Goal: Information Seeking & Learning: Compare options

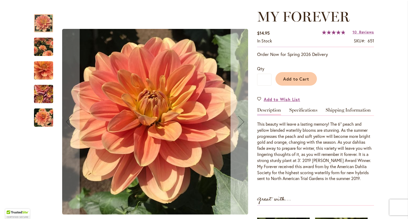
scroll to position [70, 0]
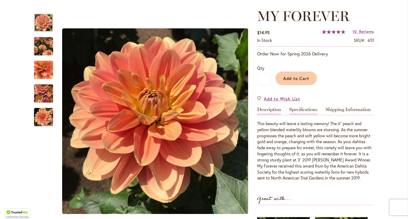
click at [304, 109] on link "Specifications" at bounding box center [303, 111] width 28 height 8
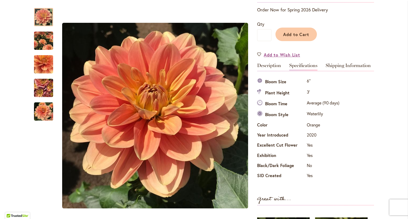
scroll to position [113, 0]
click at [264, 63] on link "Description" at bounding box center [269, 67] width 24 height 8
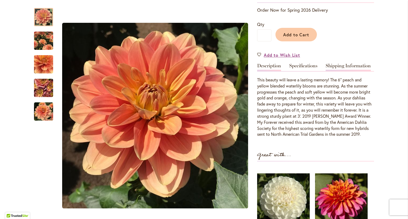
click at [335, 64] on link "Shipping Information" at bounding box center [347, 67] width 45 height 8
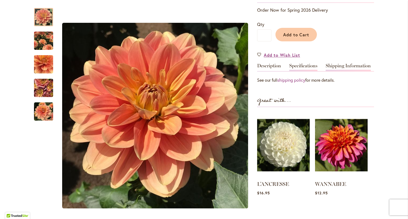
click at [307, 65] on link "Specifications" at bounding box center [303, 67] width 28 height 8
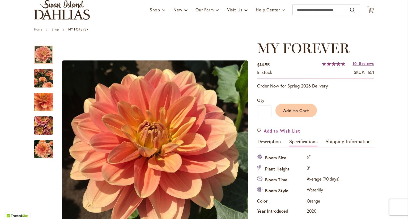
scroll to position [37, 0]
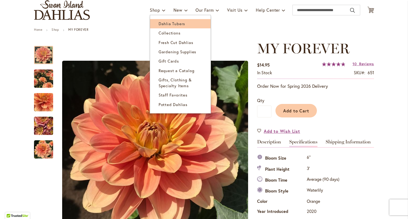
click at [160, 21] on span "Dahlia Tubers" at bounding box center [172, 23] width 27 height 5
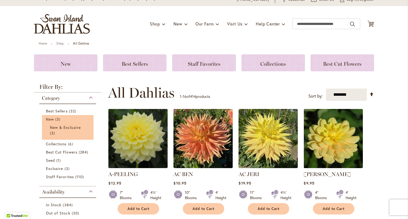
scroll to position [23, 0]
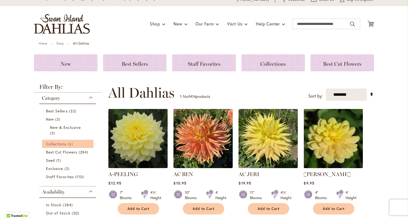
click at [83, 143] on link "Collections 6 items" at bounding box center [68, 144] width 45 height 6
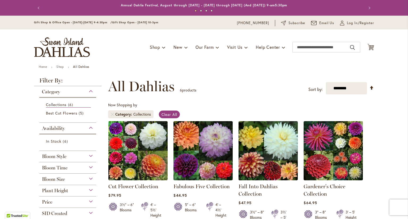
click at [67, 156] on div "Bloom Style" at bounding box center [67, 155] width 57 height 8
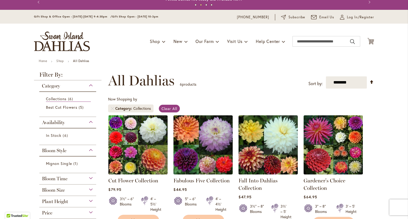
scroll to position [6, 0]
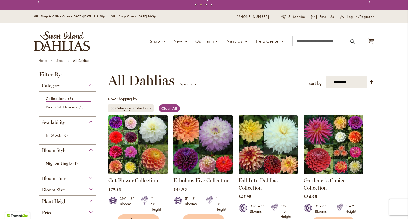
click at [64, 85] on div "Category" at bounding box center [67, 84] width 57 height 8
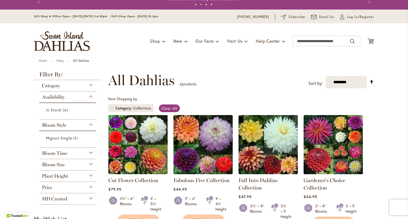
click at [64, 85] on div "Category" at bounding box center [67, 84] width 57 height 8
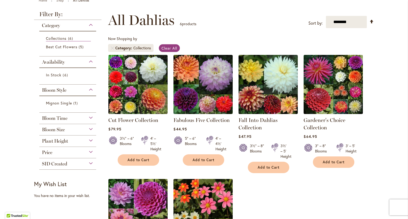
scroll to position [0, 0]
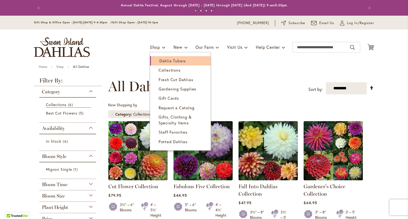
click at [166, 61] on span "Dahlia Tubers" at bounding box center [172, 60] width 27 height 5
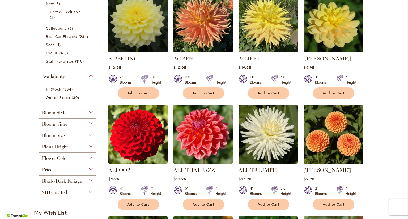
scroll to position [150, 0]
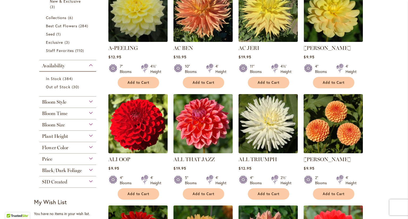
click at [89, 100] on div "Bloom Style" at bounding box center [67, 101] width 57 height 8
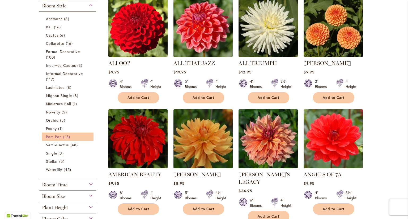
click at [81, 137] on link "Pom Pon 15 items" at bounding box center [68, 137] width 45 height 6
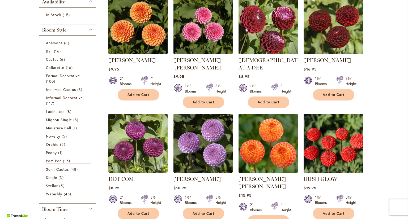
scroll to position [126, 0]
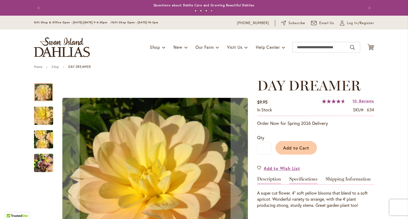
click at [302, 178] on link "Specifications" at bounding box center [303, 181] width 28 height 8
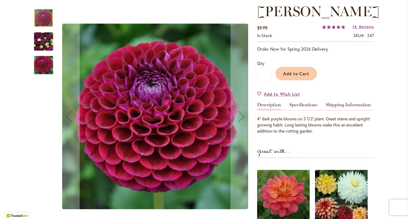
scroll to position [63, 0]
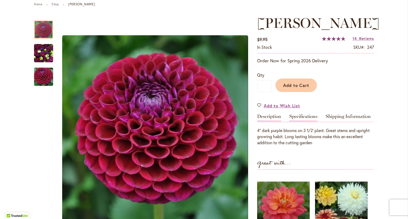
click at [311, 114] on link "Specifications" at bounding box center [303, 118] width 28 height 8
